Goal: Entertainment & Leisure: Consume media (video, audio)

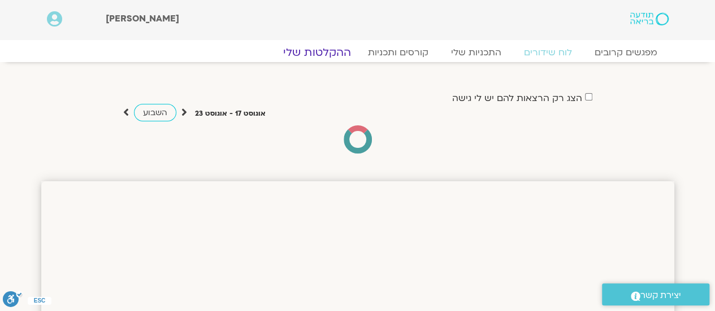
click at [315, 51] on link "ההקלטות שלי" at bounding box center [317, 53] width 95 height 14
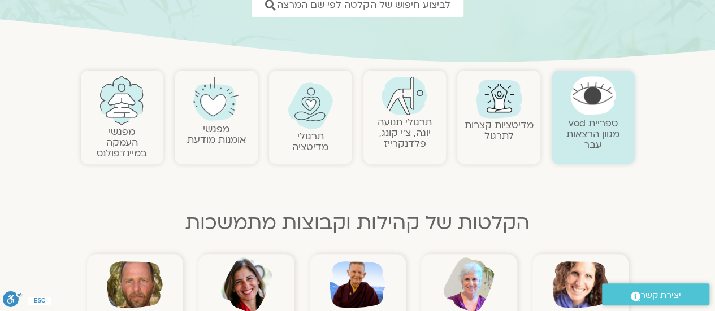
scroll to position [226, 0]
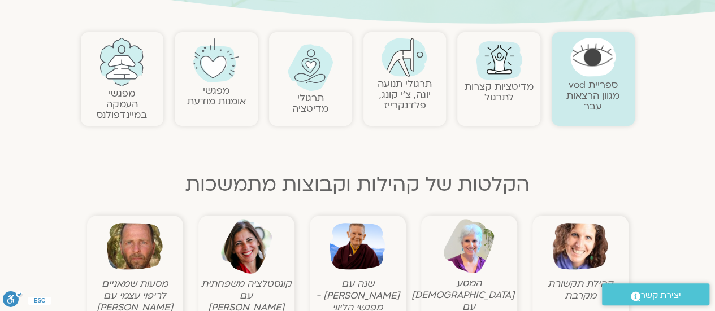
click at [314, 106] on link "תרגולי מדיטציה" at bounding box center [310, 104] width 36 height 24
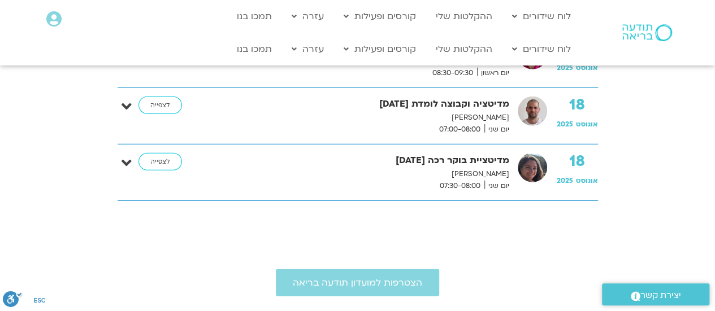
scroll to position [1537, 0]
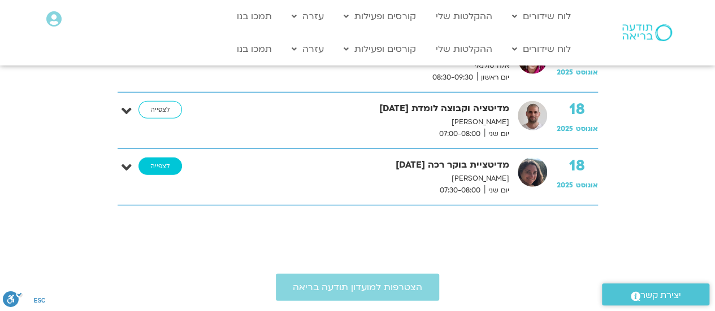
click at [168, 160] on link "לצפייה" at bounding box center [160, 167] width 44 height 18
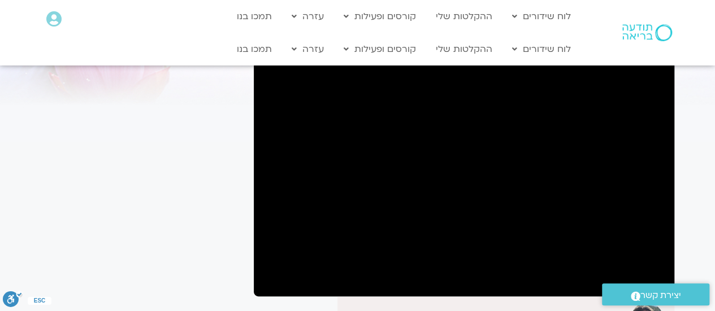
click at [658, 282] on div ".st0{fill:#FFFFFF;} יצירת קשר" at bounding box center [655, 294] width 119 height 33
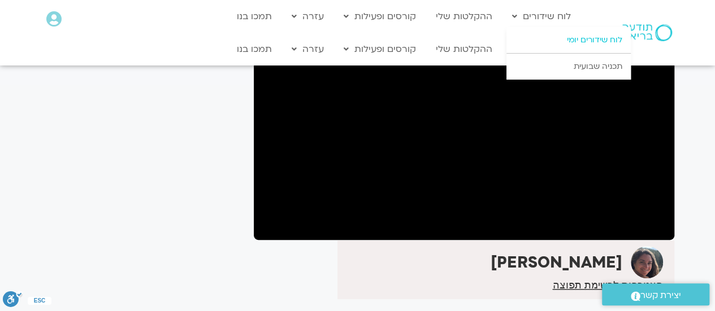
click at [572, 40] on link "לוח שידורים יומי" at bounding box center [568, 40] width 124 height 26
